Goal: Information Seeking & Learning: Learn about a topic

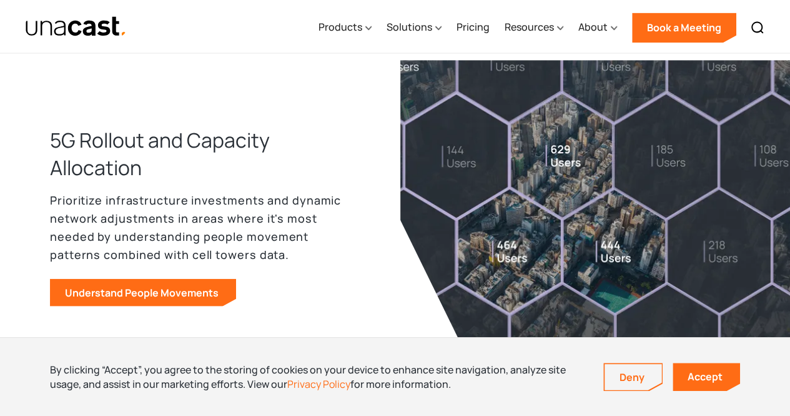
scroll to position [919, 0]
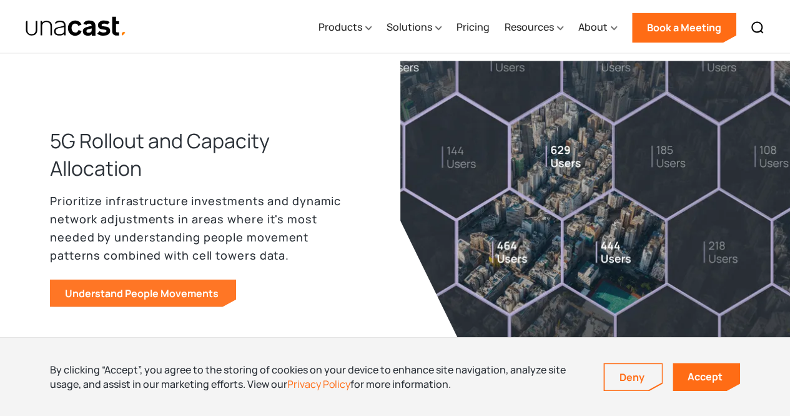
click at [182, 302] on link "Understand People Movements" at bounding box center [143, 292] width 186 height 27
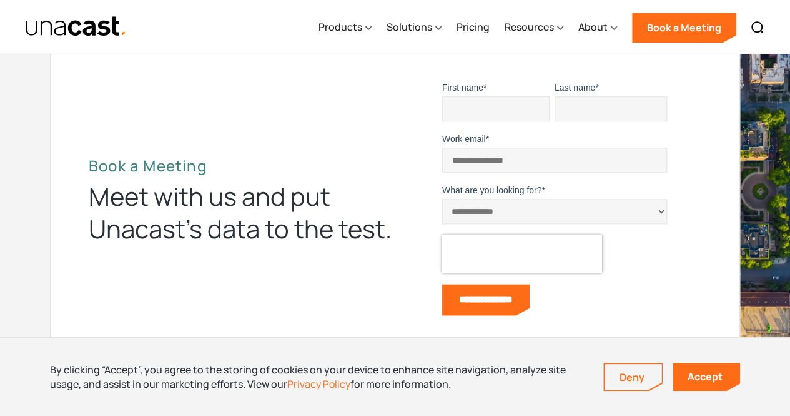
scroll to position [3389, 0]
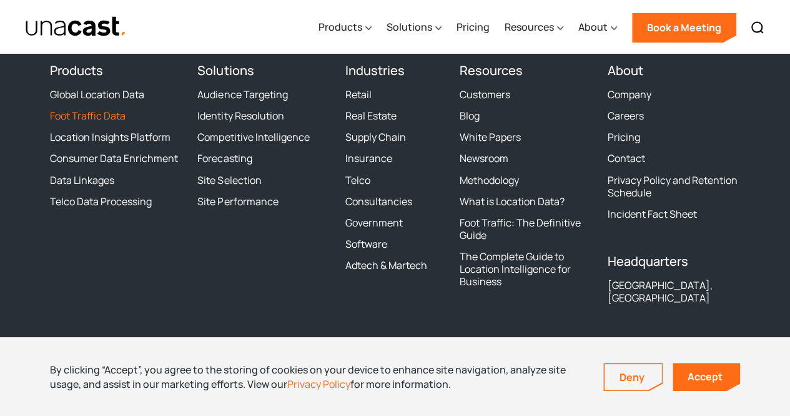
click at [94, 113] on link "Foot Traffic Data" at bounding box center [88, 115] width 76 height 12
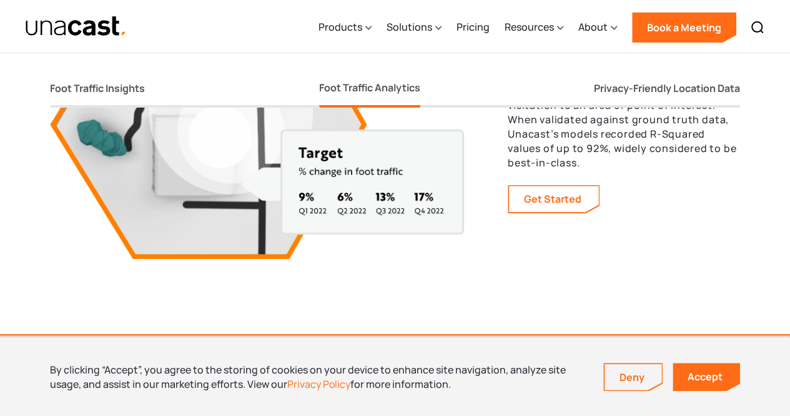
scroll to position [2393, 0]
click at [104, 89] on div "Foot Traffic Insights" at bounding box center [97, 88] width 95 height 13
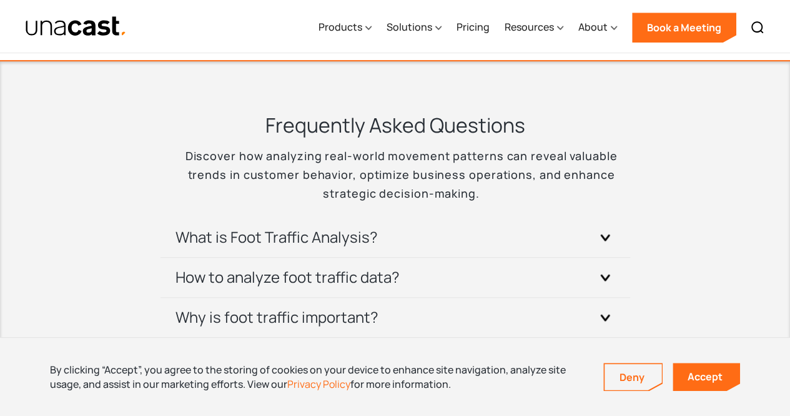
scroll to position [2671, 0]
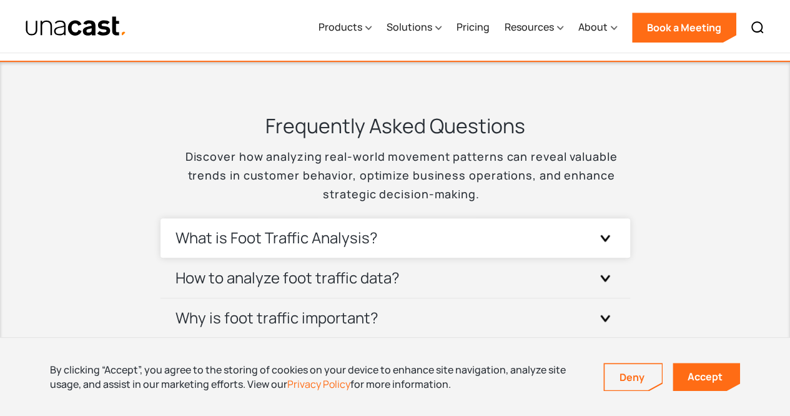
click at [382, 244] on div "What is Foot Traffic Analysis?" at bounding box center [396, 237] width 440 height 39
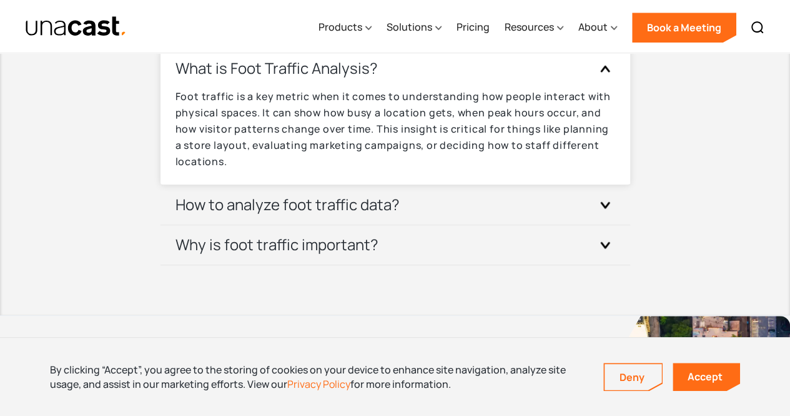
scroll to position [2844, 0]
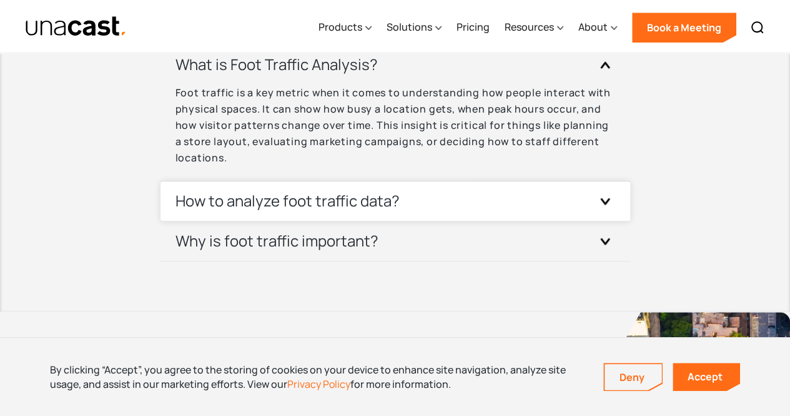
click at [351, 206] on h3 "How to analyze foot traffic data?" at bounding box center [288, 201] width 224 height 20
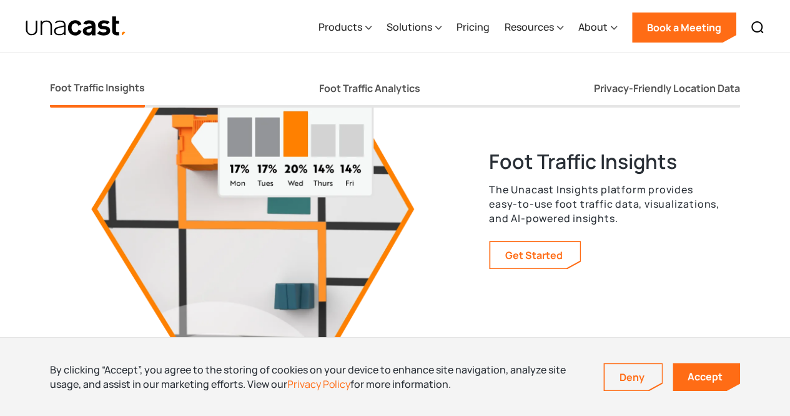
scroll to position [2311, 0]
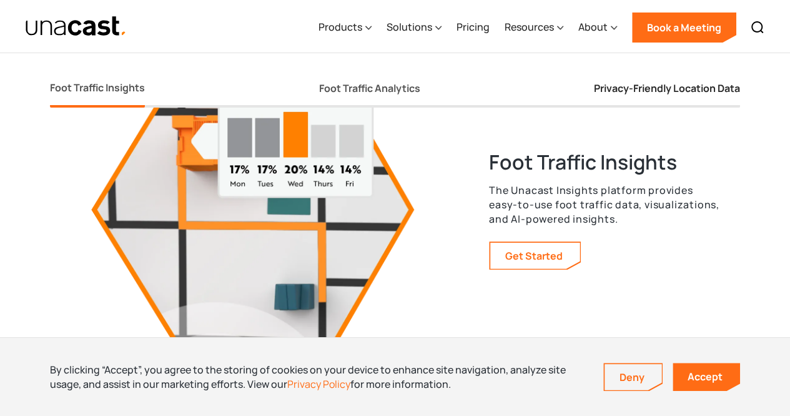
click at [634, 87] on div "Privacy-Friendly Location Data" at bounding box center [667, 88] width 146 height 13
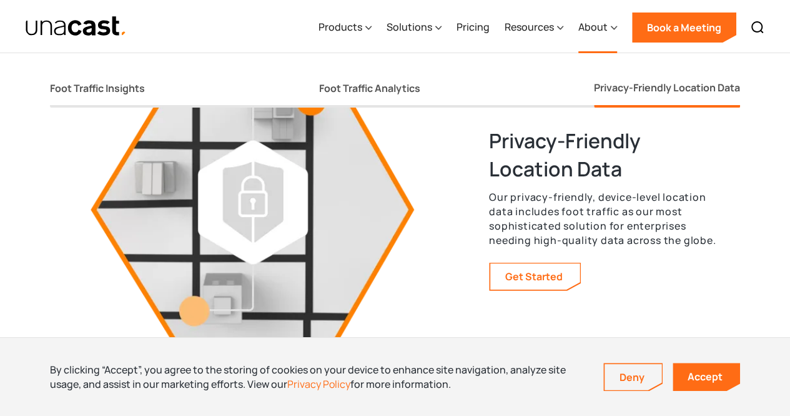
click at [597, 24] on div "About" at bounding box center [593, 26] width 29 height 15
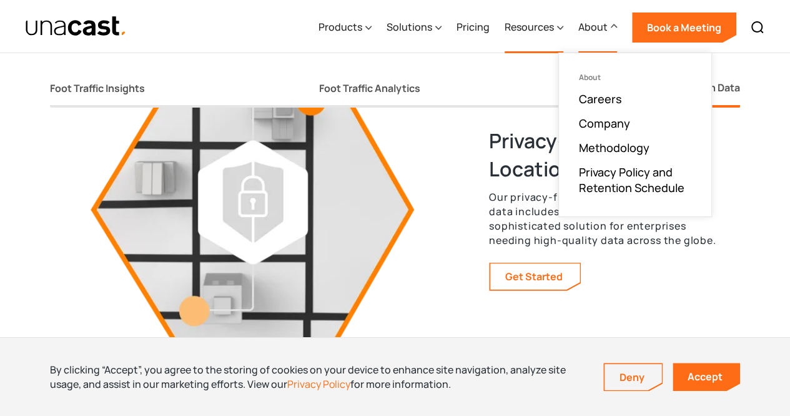
click at [549, 31] on div "Resources" at bounding box center [529, 26] width 49 height 15
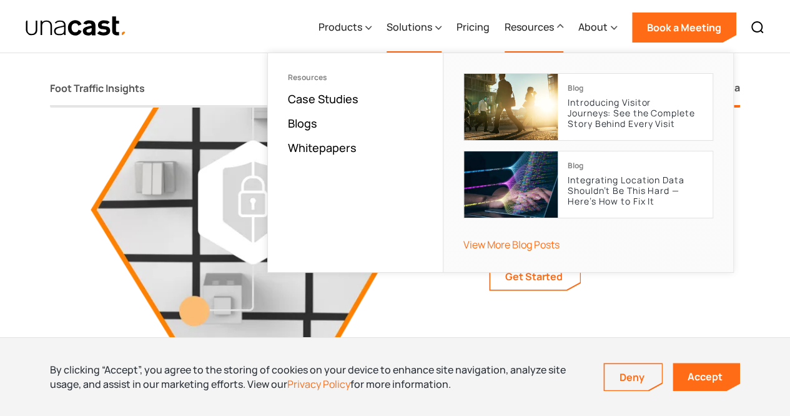
click at [432, 29] on div "Solutions" at bounding box center [410, 26] width 46 height 15
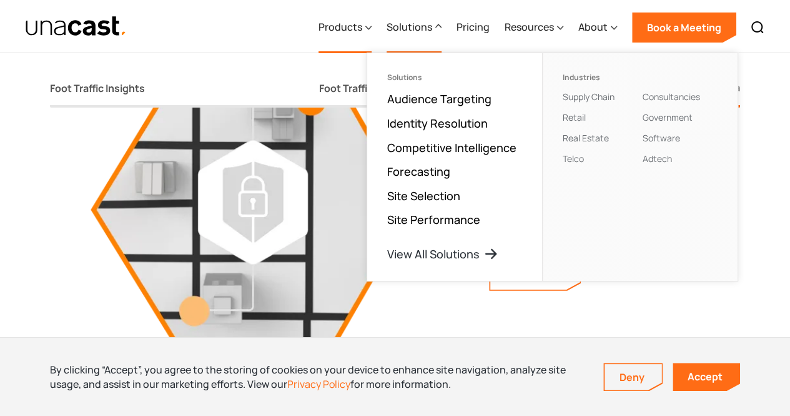
click at [348, 30] on div "Products" at bounding box center [341, 26] width 44 height 15
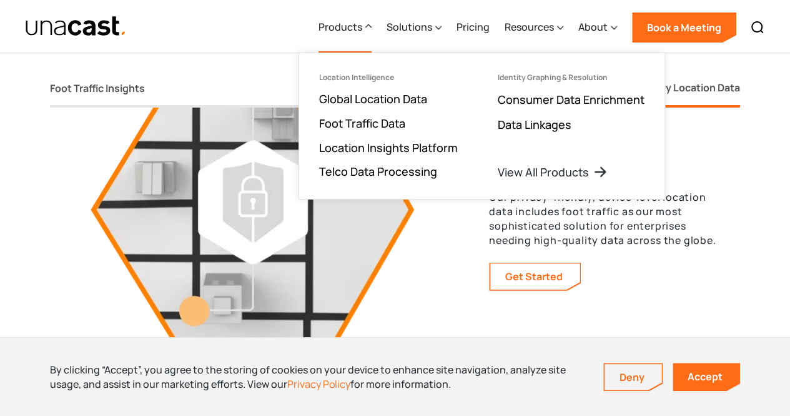
click at [267, 28] on div "Products Location Intelligence Global Location Data Foot Traffic Data Location …" at bounding box center [395, 26] width 790 height 52
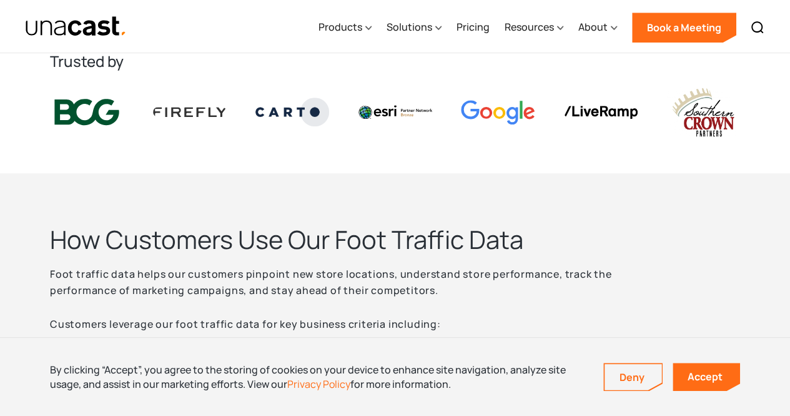
scroll to position [0, 0]
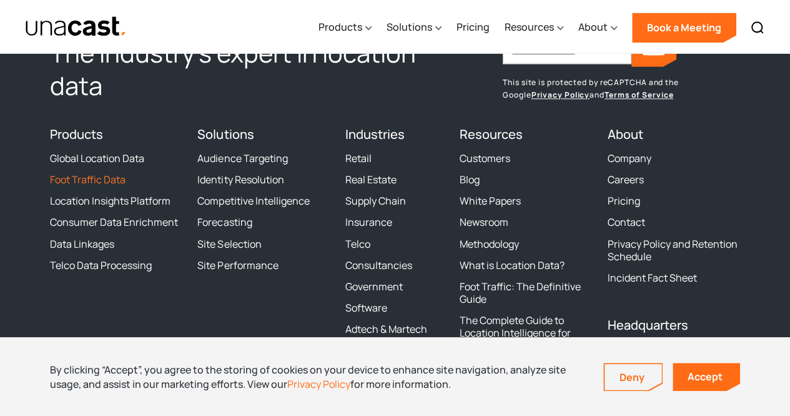
scroll to position [3389, 0]
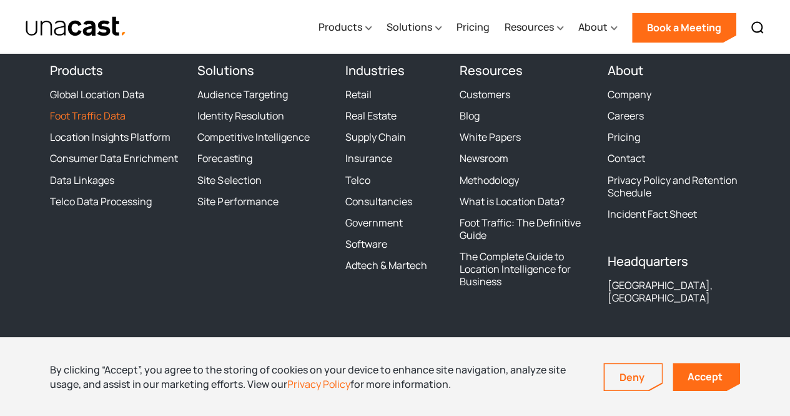
click at [110, 114] on link "Foot Traffic Data" at bounding box center [88, 115] width 76 height 12
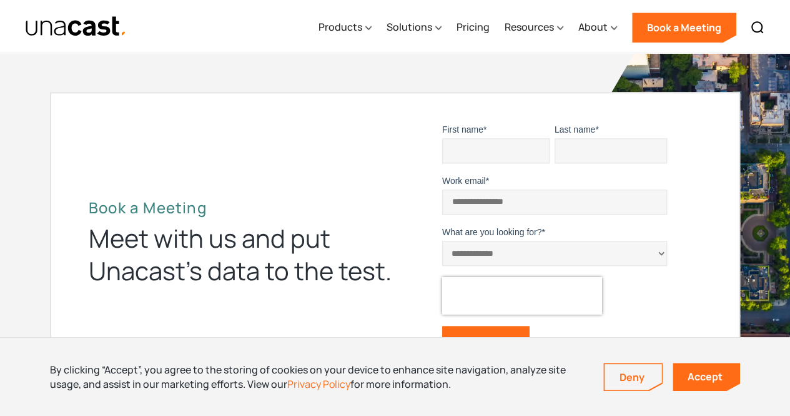
scroll to position [3013, 0]
click at [483, 244] on select "**********" at bounding box center [554, 253] width 225 height 25
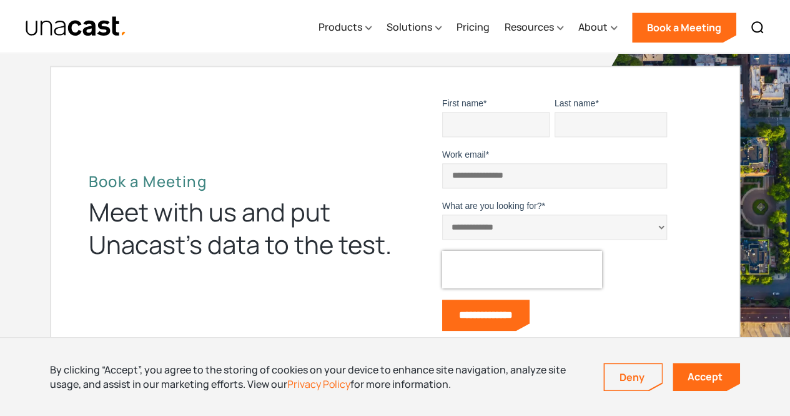
scroll to position [3044, 0]
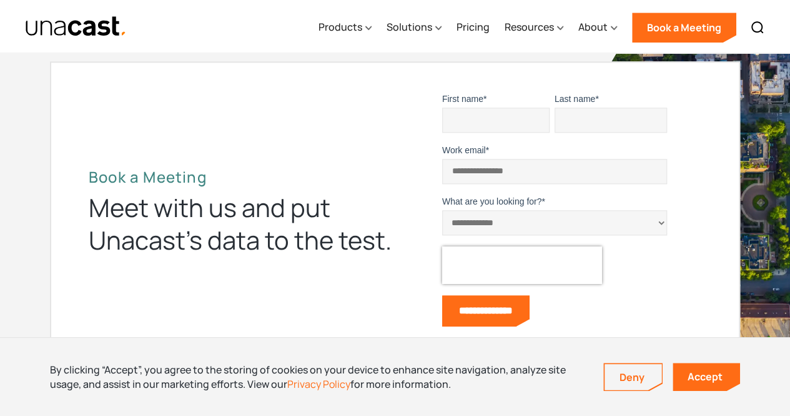
click at [469, 218] on select "**********" at bounding box center [554, 222] width 225 height 25
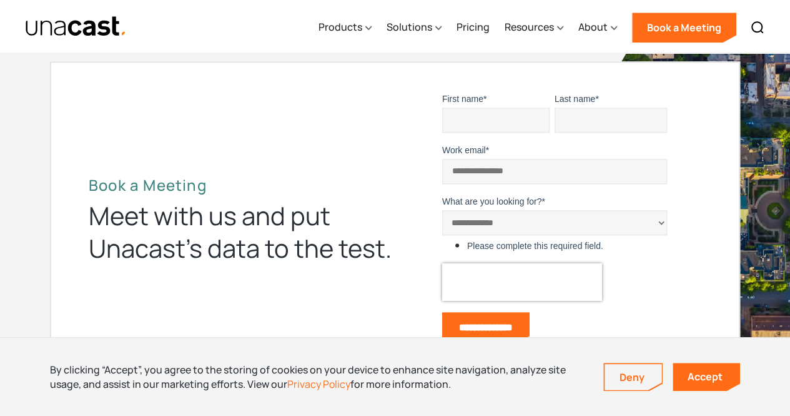
click at [385, 206] on div "Meet with us and put Unacast’s data to the test." at bounding box center [242, 231] width 307 height 65
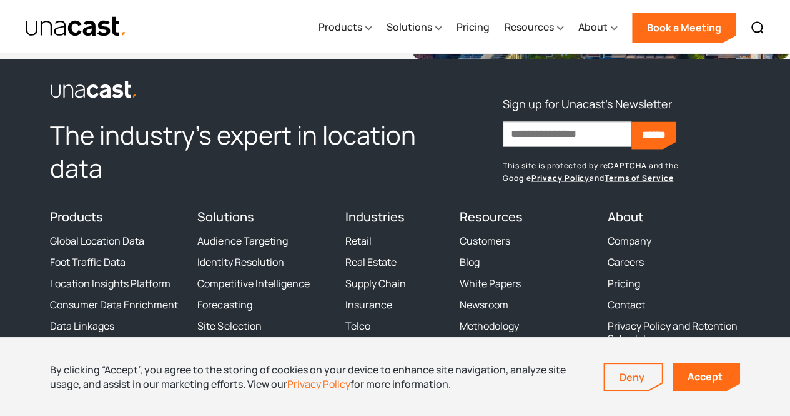
scroll to position [3171, 0]
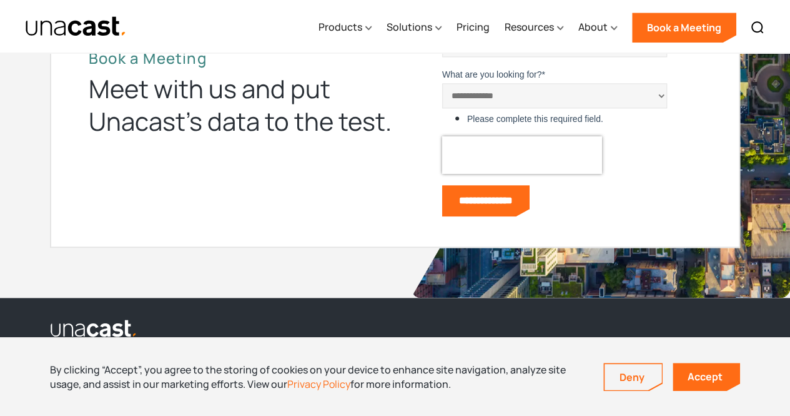
click at [496, 92] on select "**********" at bounding box center [554, 95] width 225 height 25
click at [402, 147] on div "**********" at bounding box center [549, 94] width 307 height 256
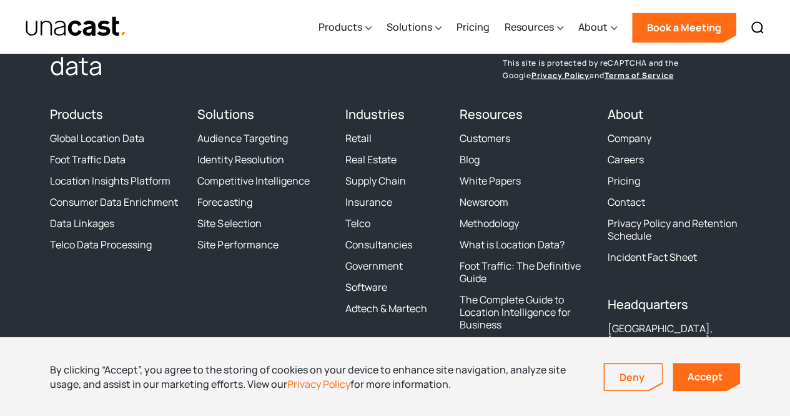
scroll to position [3556, 0]
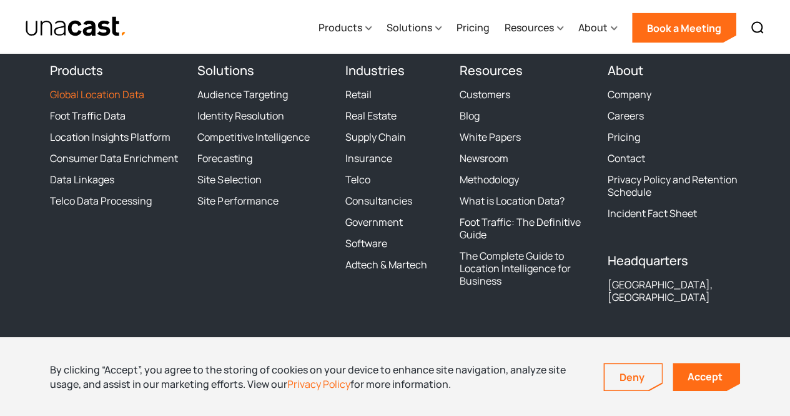
click at [94, 89] on link "Global Location Data" at bounding box center [97, 93] width 94 height 12
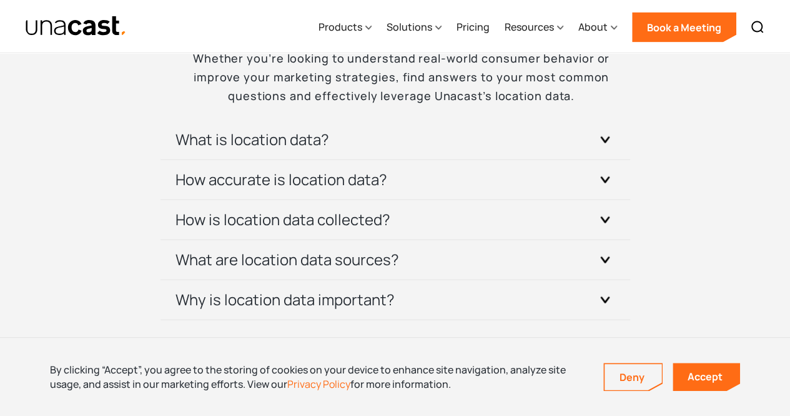
scroll to position [3744, 0]
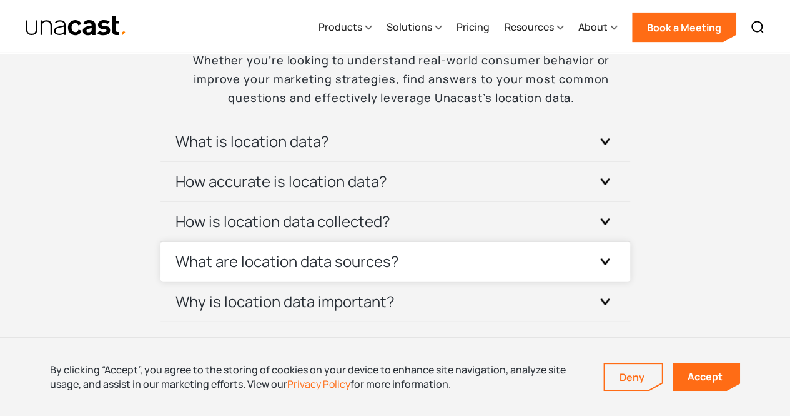
click at [306, 251] on h3 "What are location data sources?" at bounding box center [288, 261] width 224 height 20
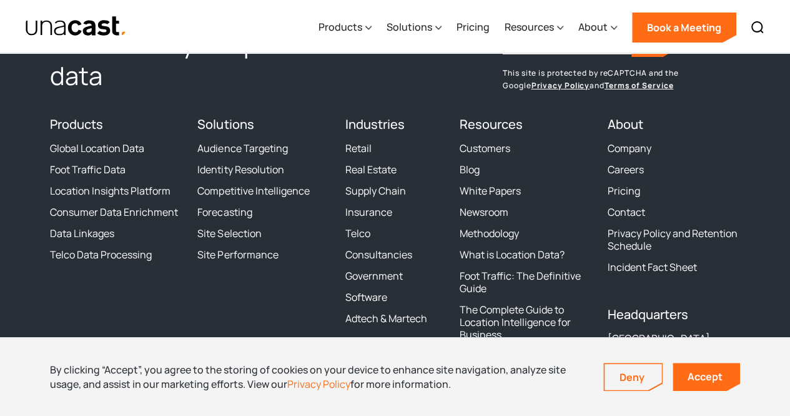
scroll to position [4664, 0]
